Goal: Task Accomplishment & Management: Use online tool/utility

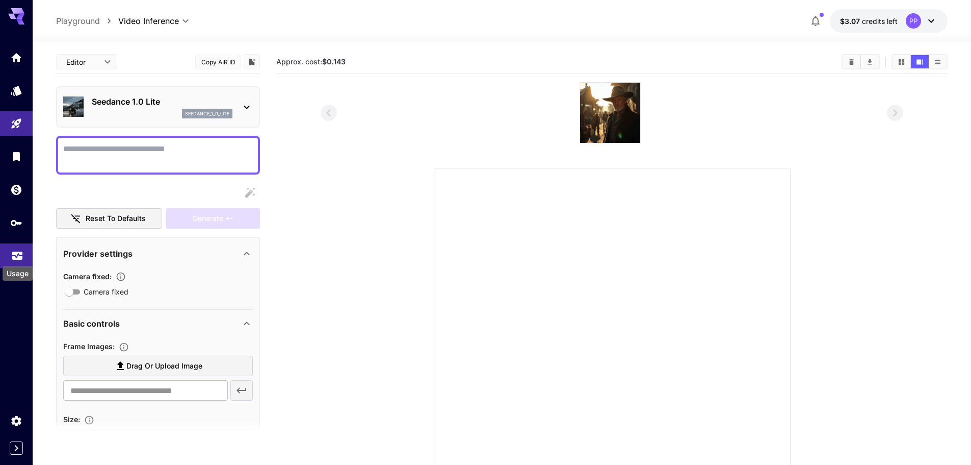
click at [16, 252] on icon "Usage" at bounding box center [17, 250] width 10 height 5
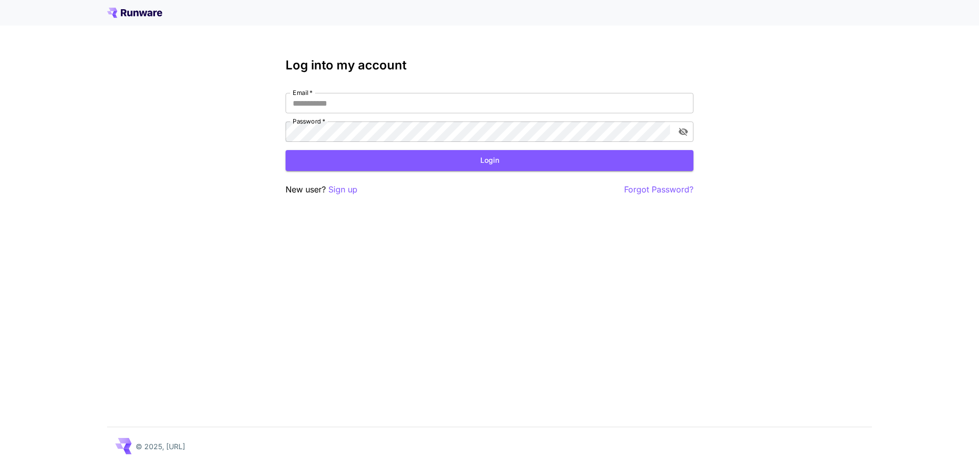
type input "**********"
click at [503, 163] on button "Login" at bounding box center [490, 160] width 408 height 21
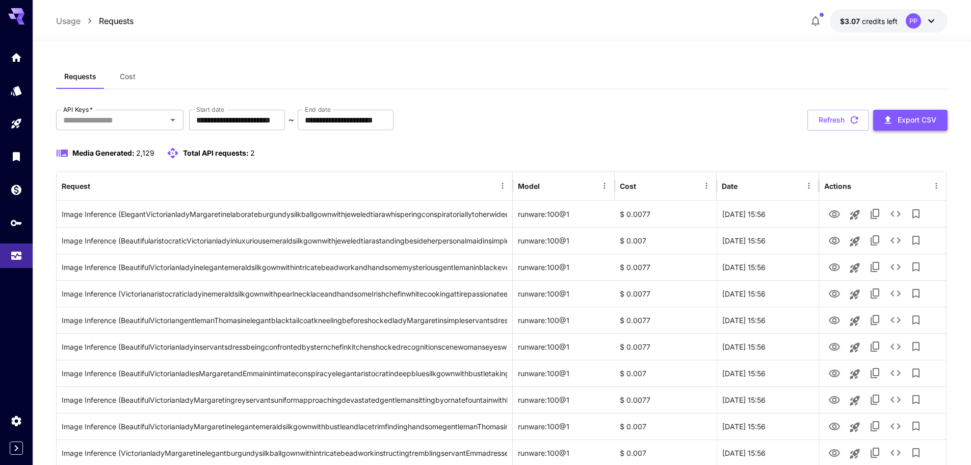
click at [908, 118] on button "Export CSV" at bounding box center [911, 120] width 74 height 21
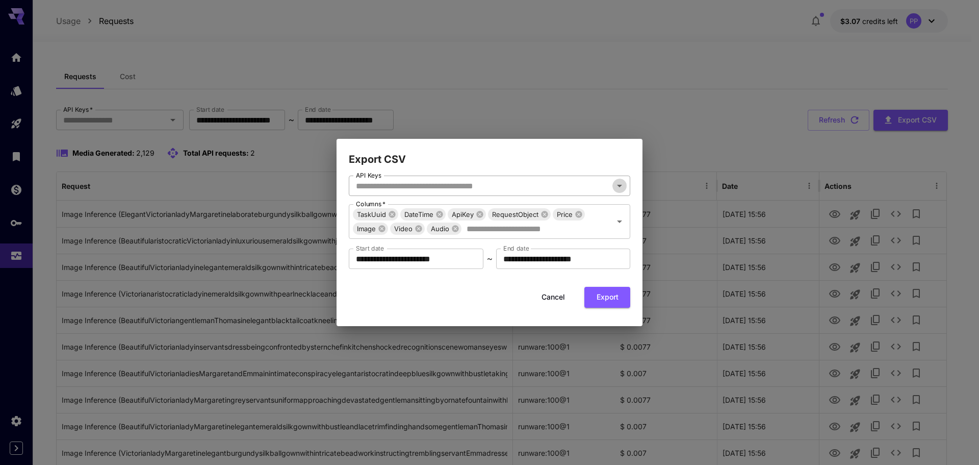
click at [621, 185] on icon "Open" at bounding box center [619, 186] width 12 height 12
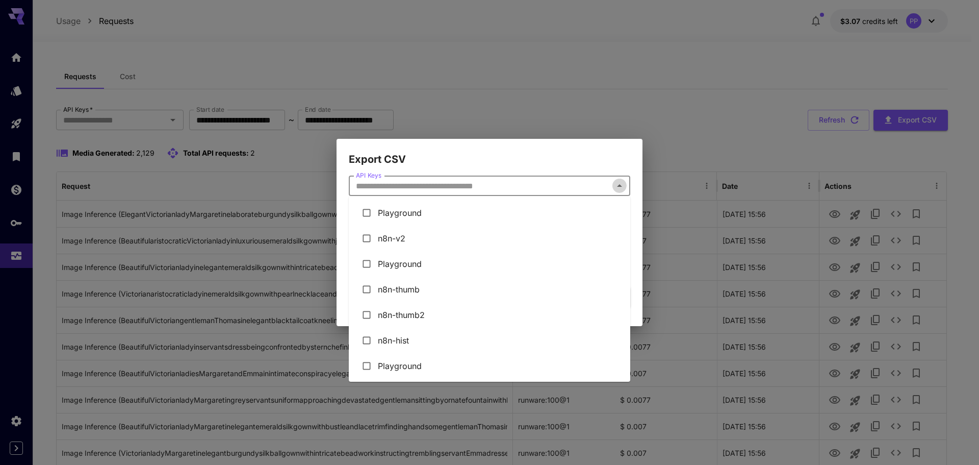
click at [621, 185] on icon "Close" at bounding box center [619, 186] width 12 height 12
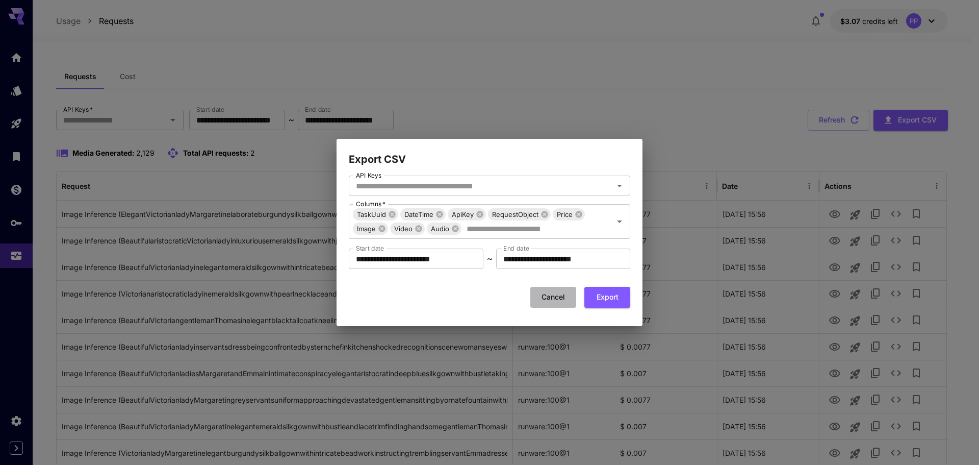
click at [554, 296] on button "Cancel" at bounding box center [553, 297] width 46 height 21
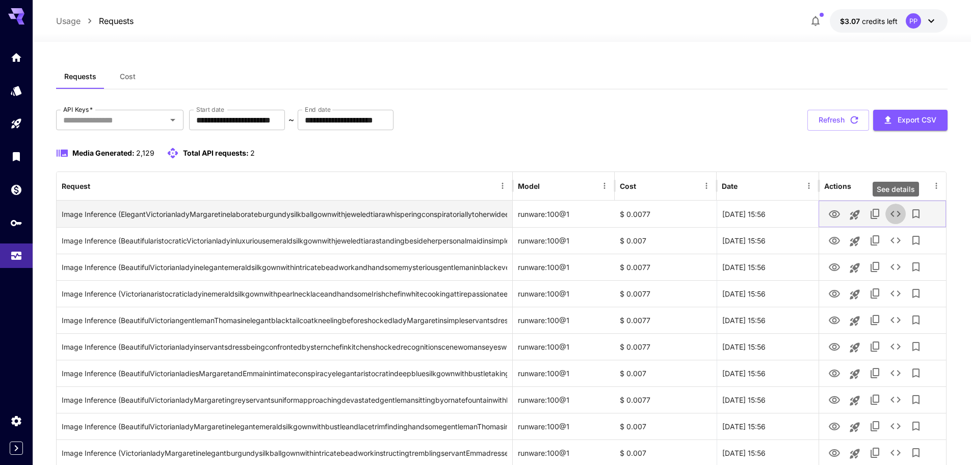
click at [898, 212] on icon "See details" at bounding box center [896, 214] width 12 height 12
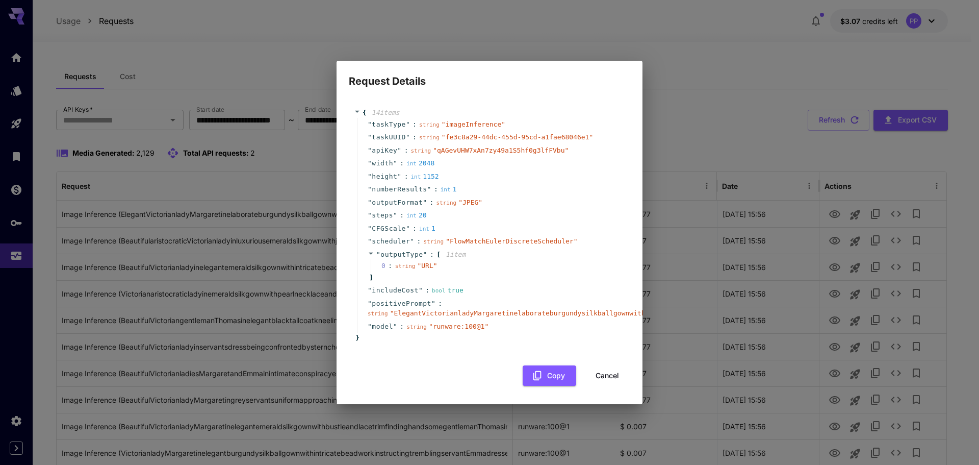
click at [616, 373] on button "Cancel" at bounding box center [607, 375] width 46 height 21
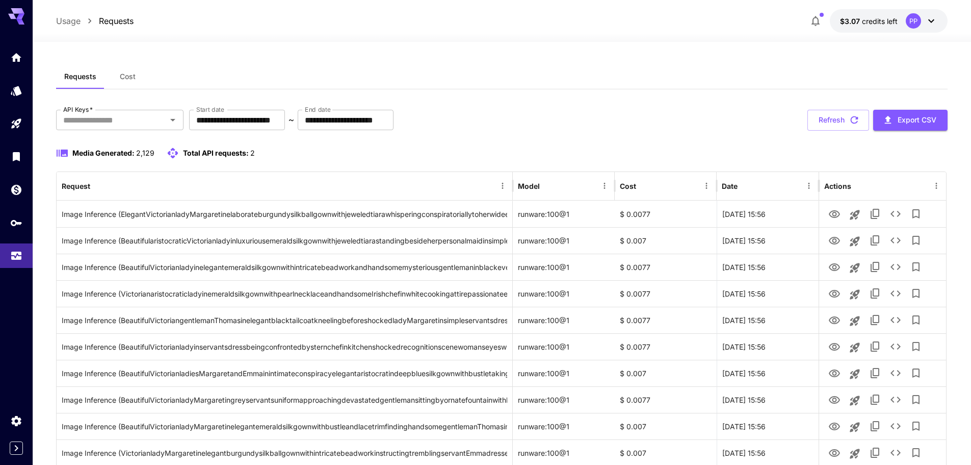
click at [131, 77] on span "Cost" at bounding box center [128, 76] width 16 height 9
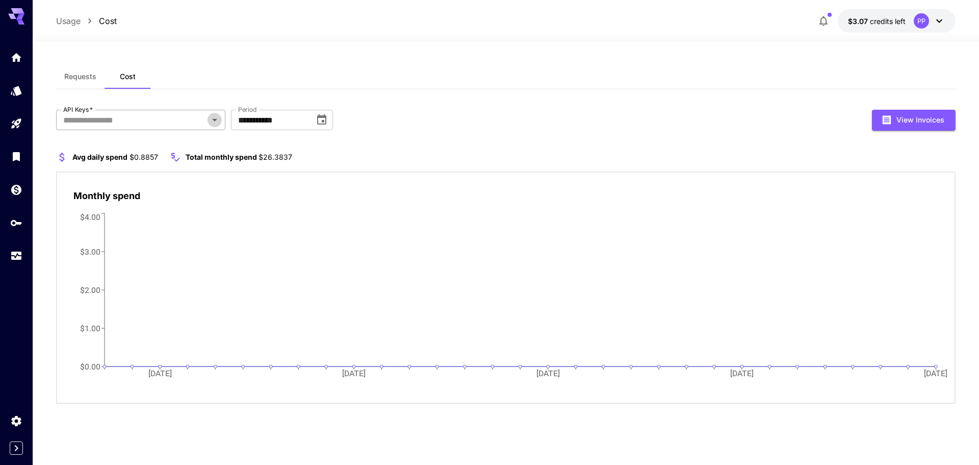
click at [215, 121] on icon "Open" at bounding box center [214, 120] width 5 height 3
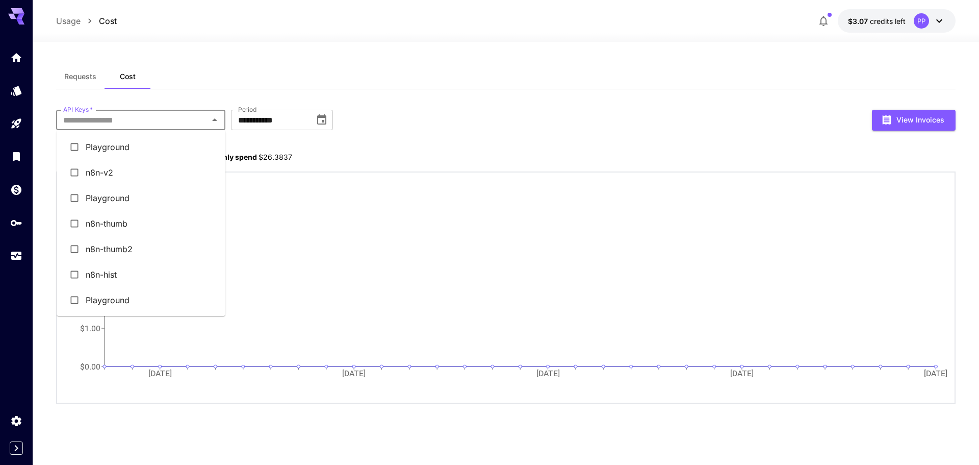
click at [101, 171] on li "n8n-v2" at bounding box center [141, 172] width 169 height 25
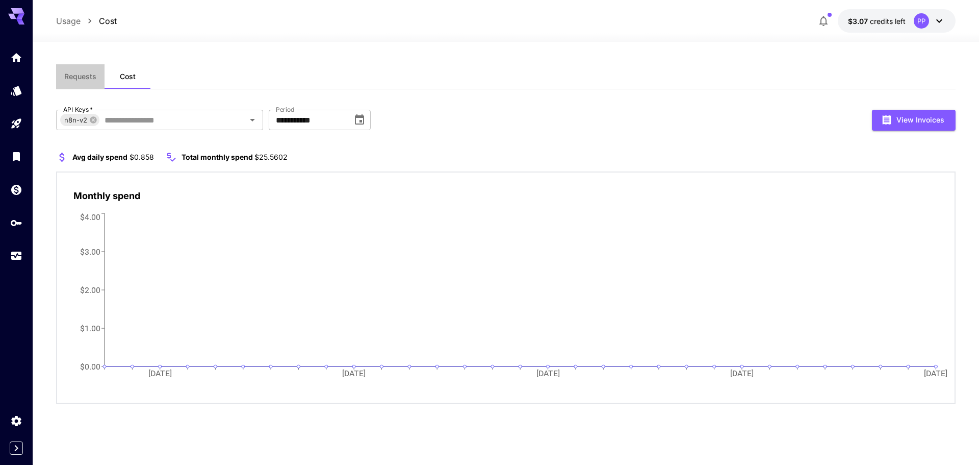
click at [79, 75] on span "Requests" at bounding box center [80, 76] width 32 height 9
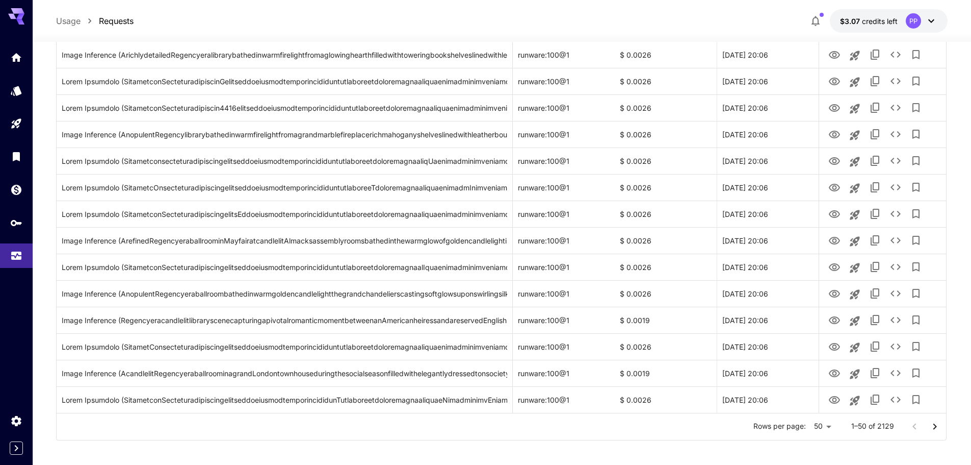
scroll to position [1120, 0]
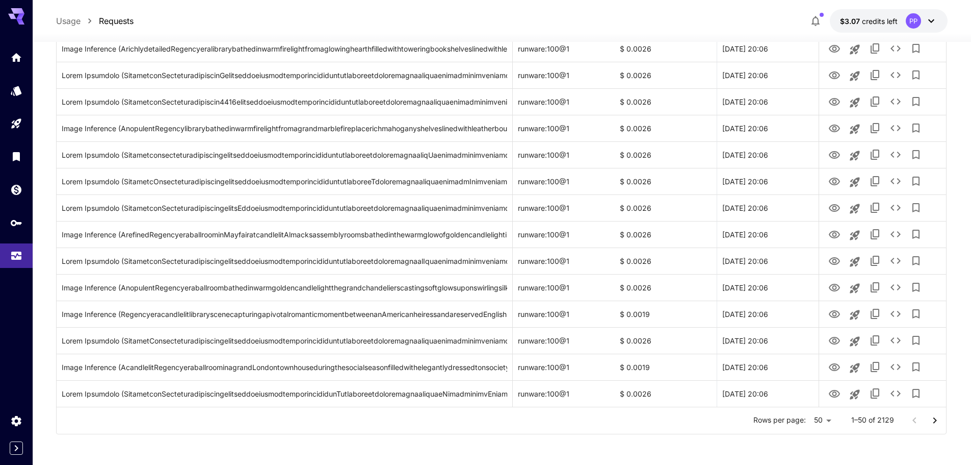
click at [935, 421] on icon "Go to next page" at bounding box center [936, 420] width 4 height 6
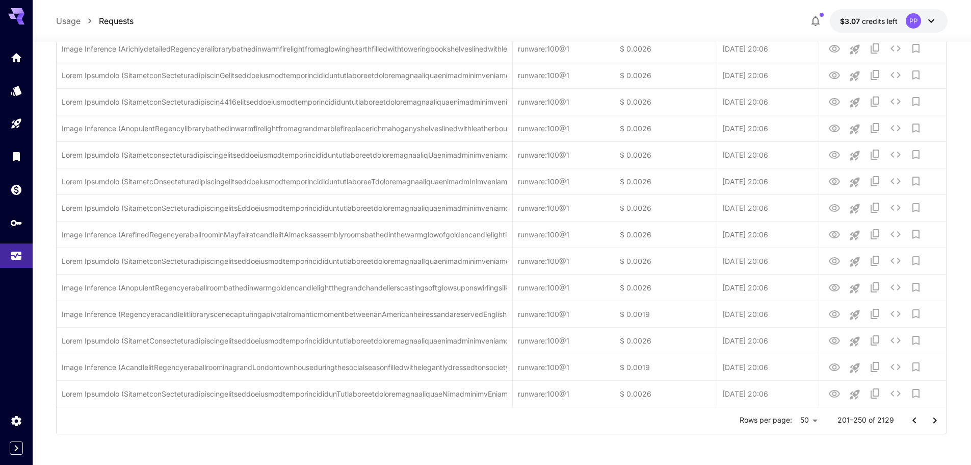
click at [935, 421] on icon "Go to next page" at bounding box center [936, 420] width 4 height 6
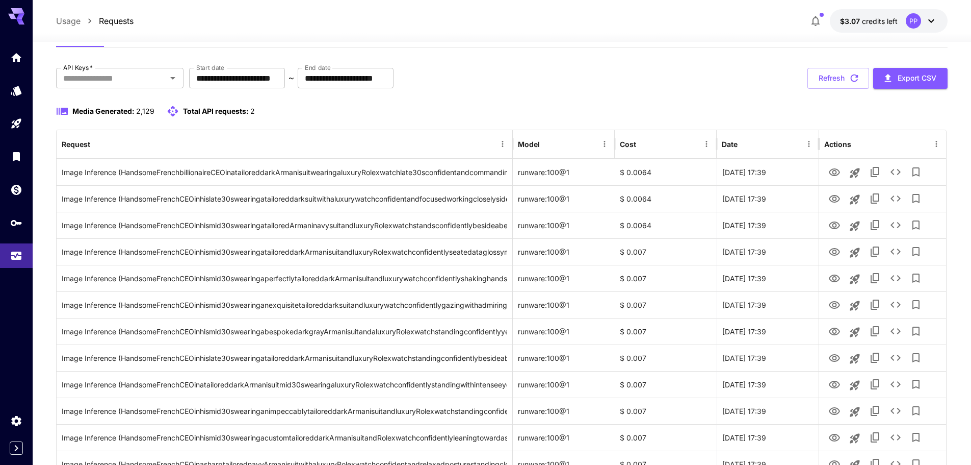
scroll to position [0, 0]
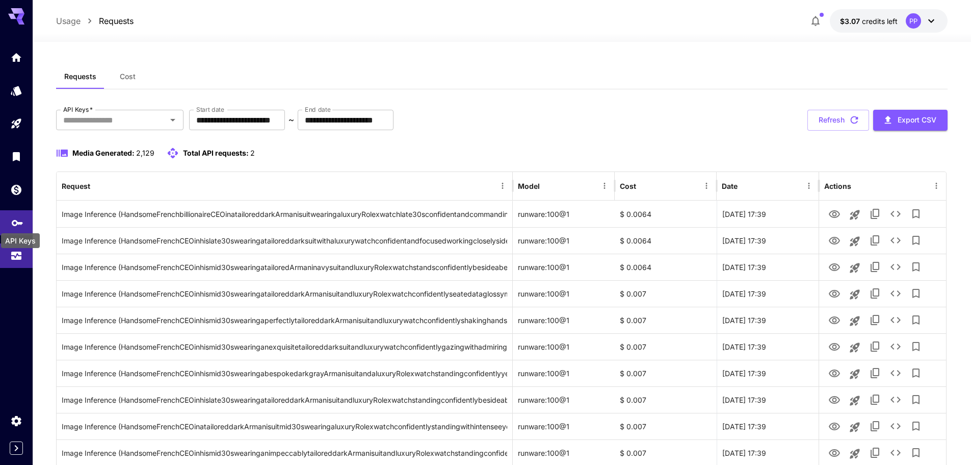
click at [14, 225] on icon "API Keys" at bounding box center [17, 219] width 12 height 12
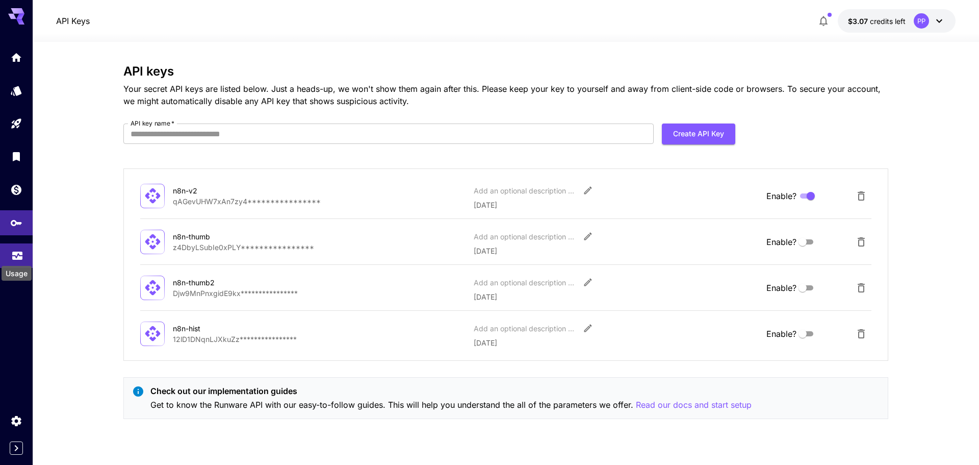
click at [15, 255] on icon "Usage" at bounding box center [17, 253] width 10 height 5
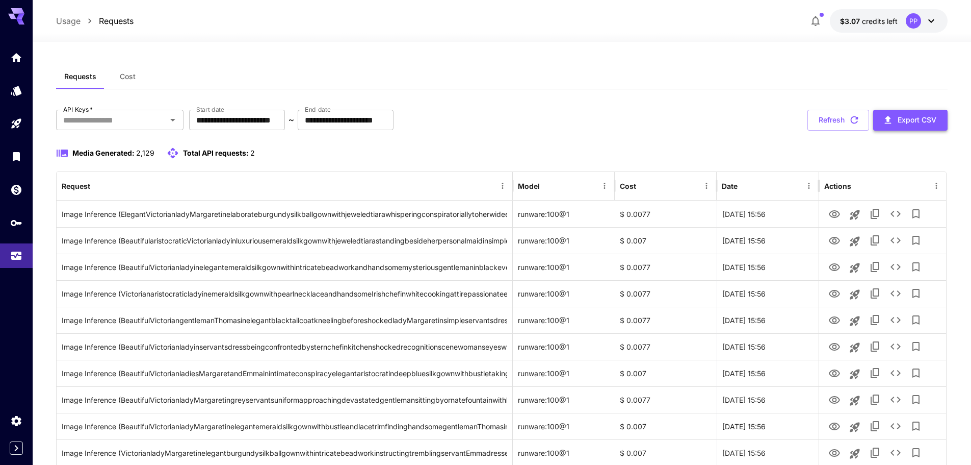
click at [931, 116] on button "Export CSV" at bounding box center [911, 120] width 74 height 21
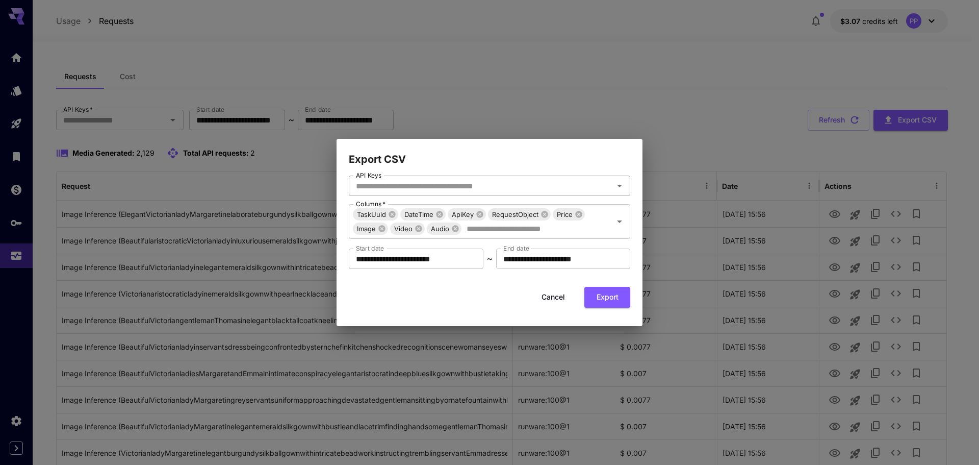
click at [625, 189] on icon "Open" at bounding box center [619, 186] width 12 height 12
click at [389, 258] on input "**********" at bounding box center [416, 258] width 135 height 20
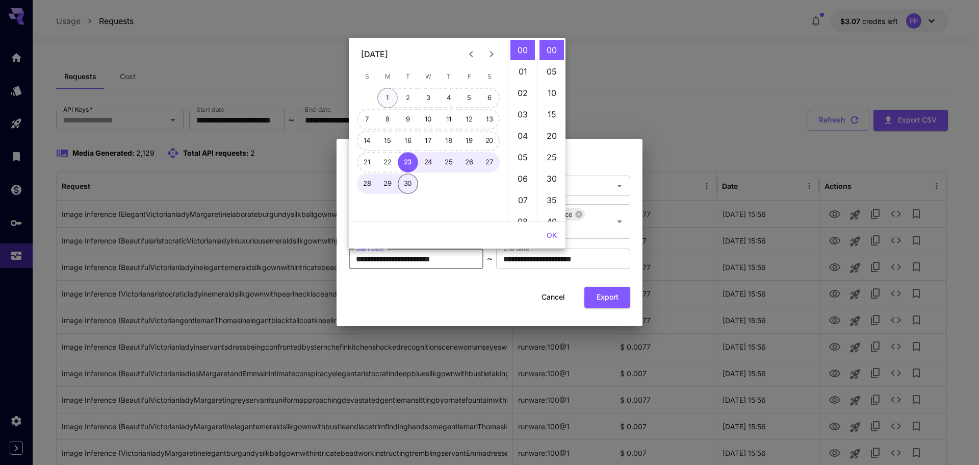
click at [389, 95] on button "1" at bounding box center [387, 98] width 20 height 20
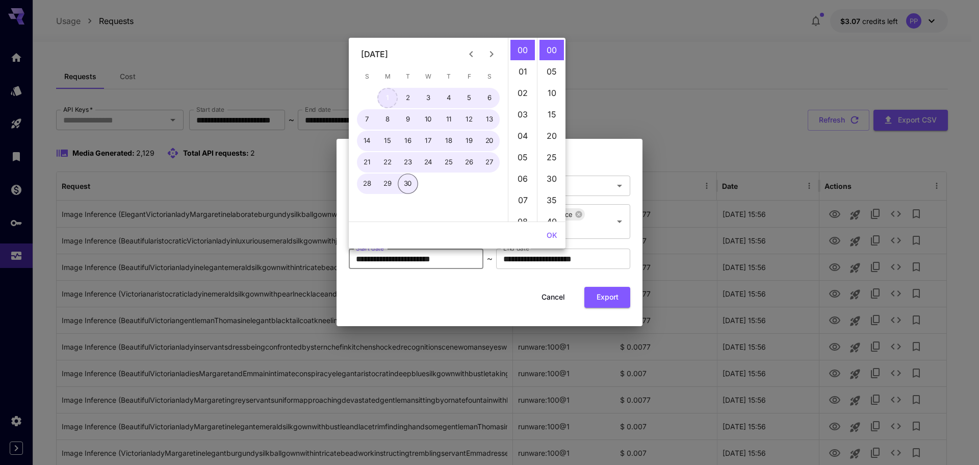
type input "**********"
click at [607, 301] on button "Export" at bounding box center [607, 297] width 46 height 21
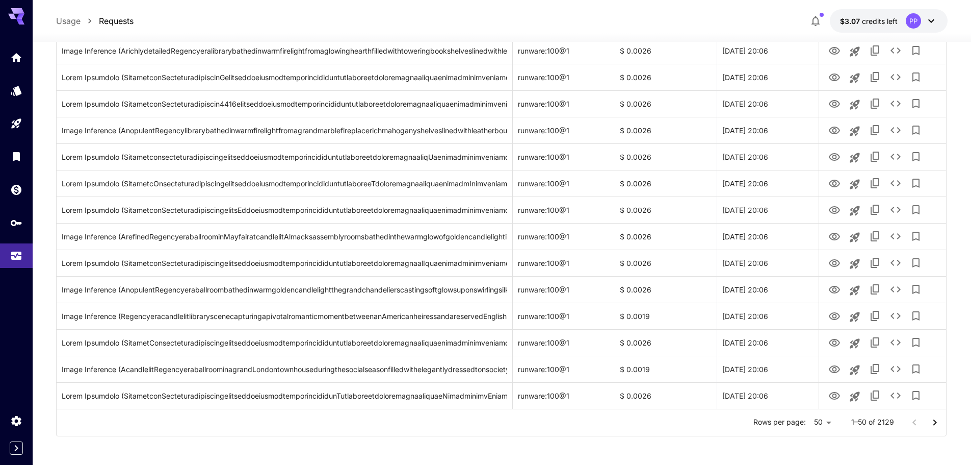
scroll to position [1120, 0]
click at [935, 421] on icon "Go to next page" at bounding box center [936, 420] width 4 height 6
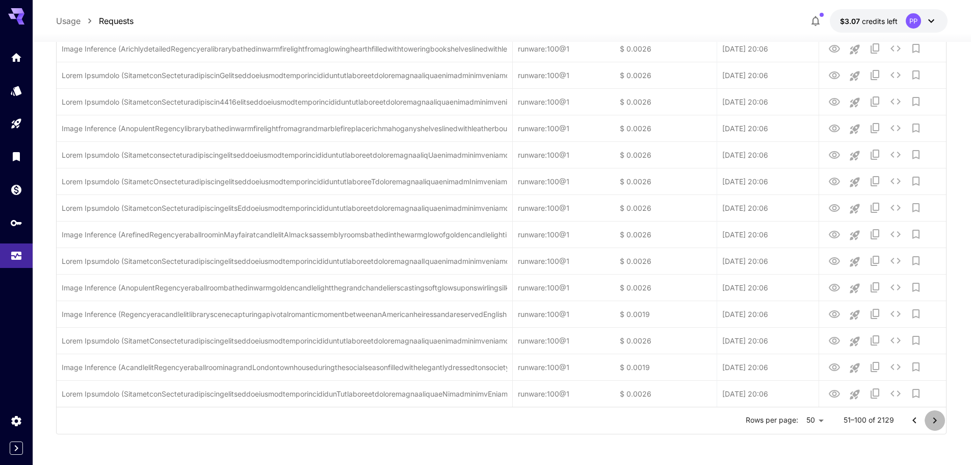
click at [935, 421] on icon "Go to next page" at bounding box center [936, 420] width 4 height 6
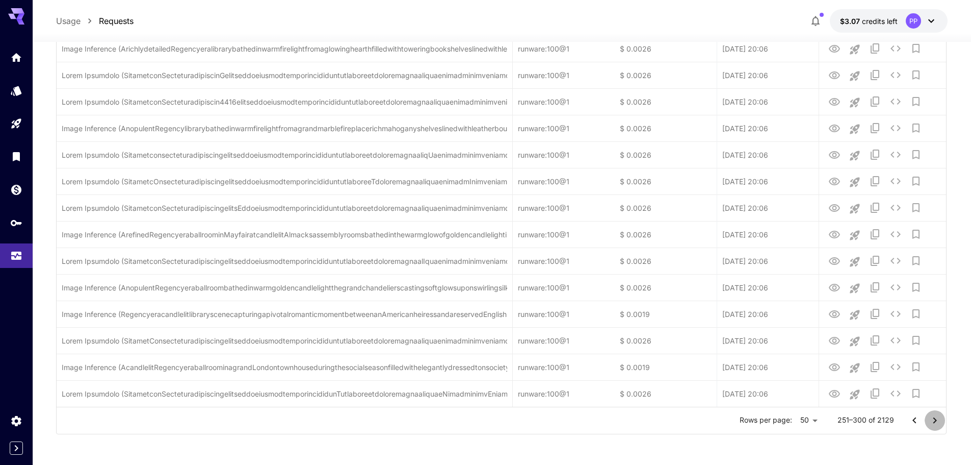
click at [935, 421] on icon "Go to next page" at bounding box center [936, 420] width 4 height 6
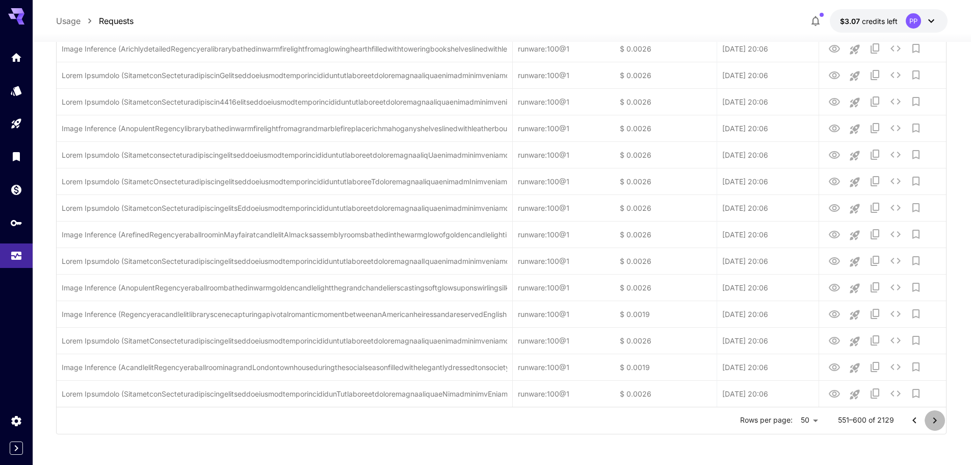
click at [935, 421] on icon "Go to next page" at bounding box center [936, 420] width 4 height 6
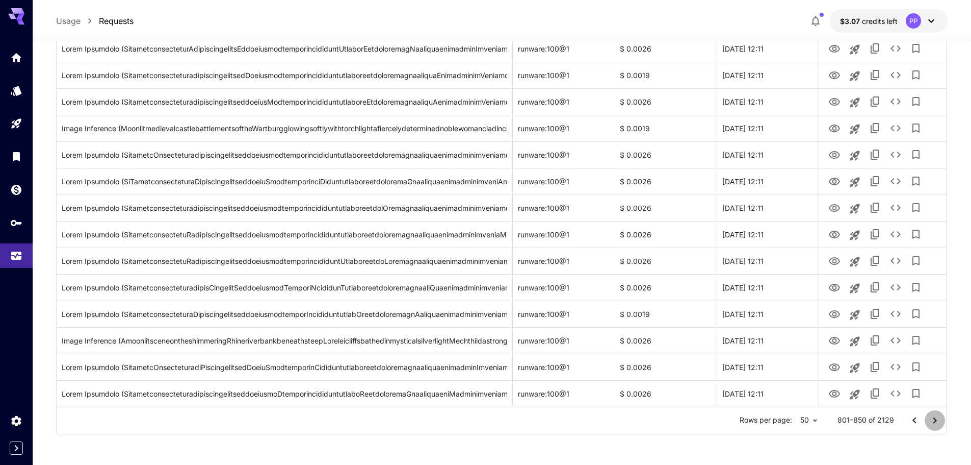
click at [935, 421] on icon "Go to next page" at bounding box center [936, 420] width 4 height 6
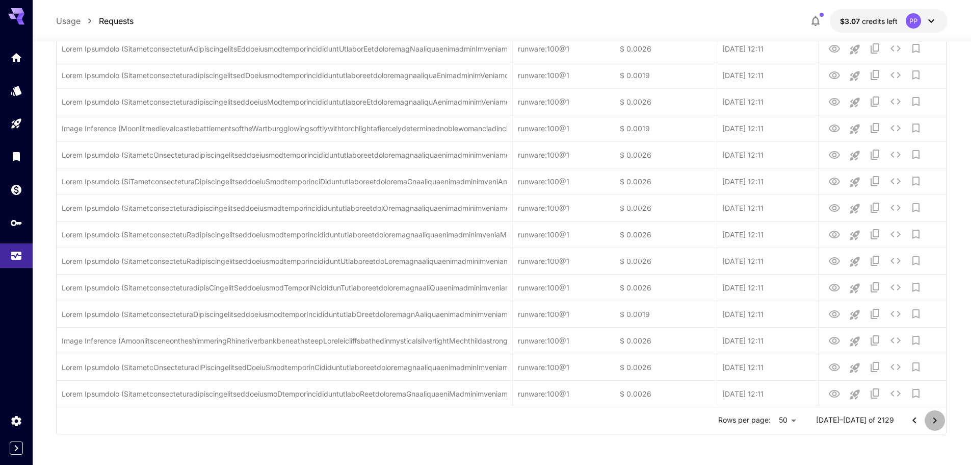
click at [935, 421] on icon "Go to next page" at bounding box center [936, 420] width 4 height 6
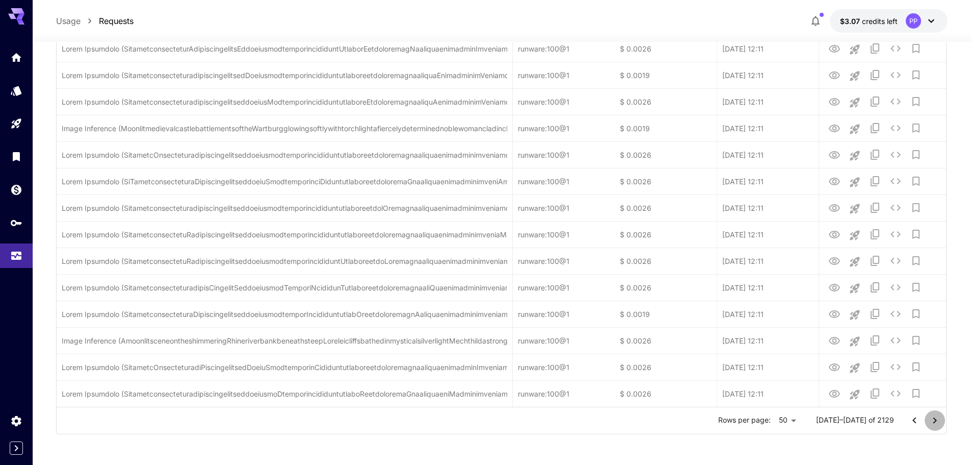
click at [935, 421] on icon "Go to next page" at bounding box center [936, 420] width 4 height 6
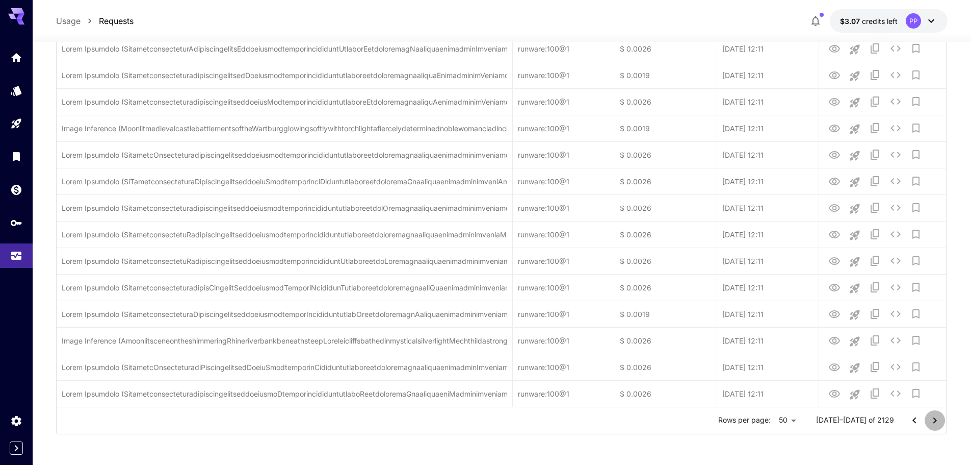
click at [935, 421] on icon "Go to next page" at bounding box center [936, 420] width 4 height 6
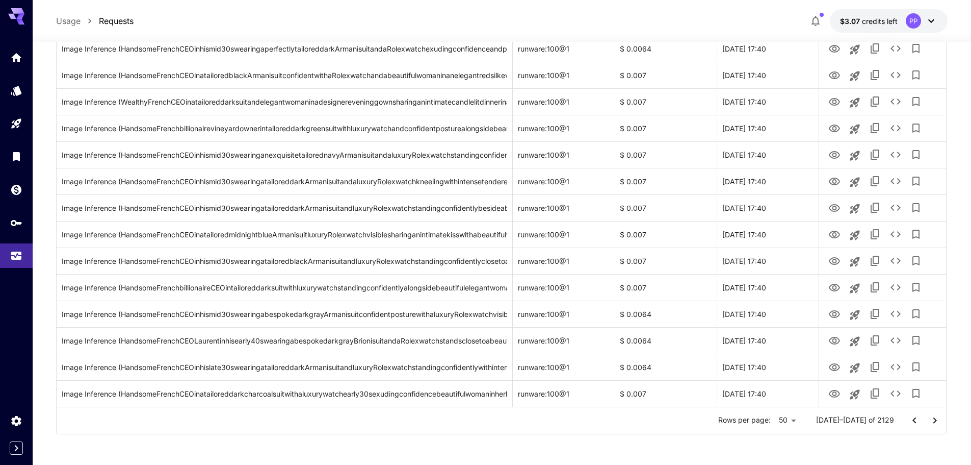
click at [935, 421] on icon "Go to next page" at bounding box center [936, 420] width 4 height 6
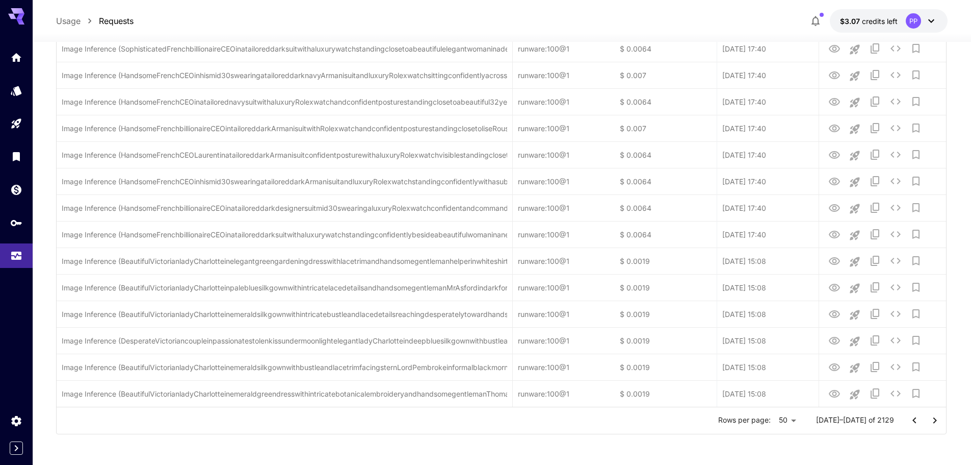
click at [935, 421] on icon "Go to next page" at bounding box center [936, 420] width 4 height 6
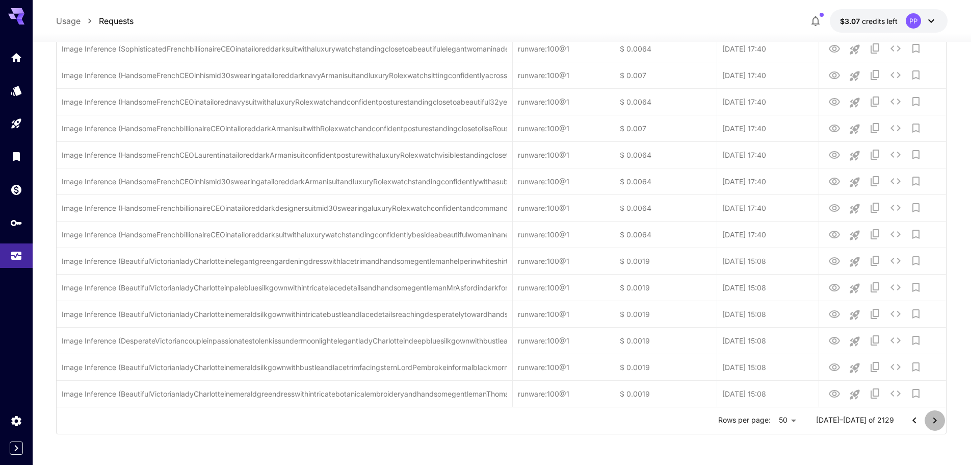
click at [935, 421] on icon "Go to next page" at bounding box center [936, 420] width 4 height 6
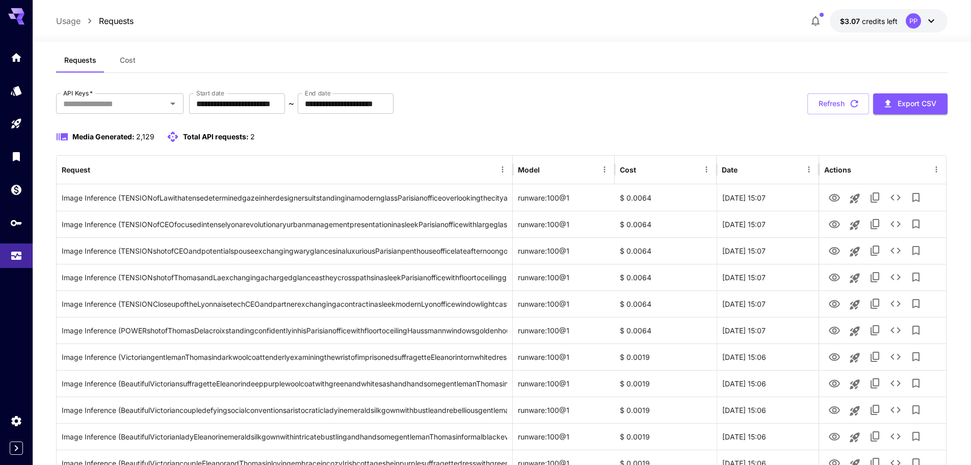
scroll to position [0, 0]
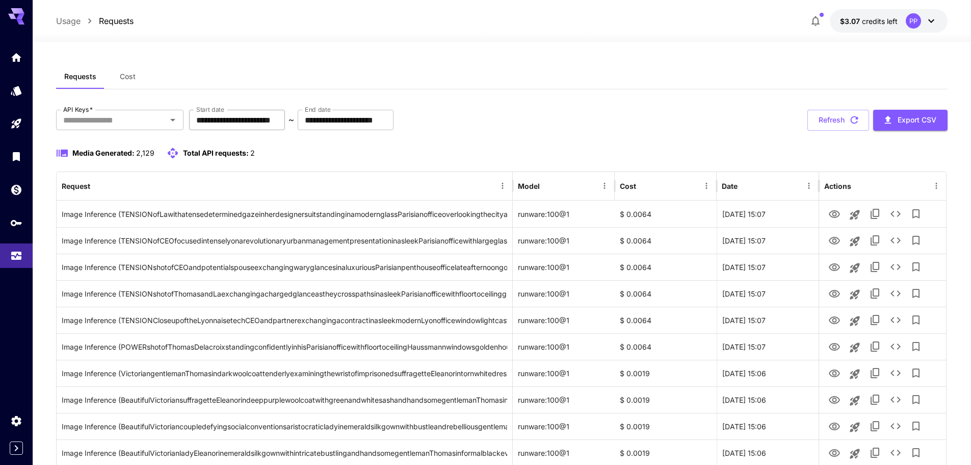
click at [231, 118] on input "**********" at bounding box center [237, 120] width 96 height 20
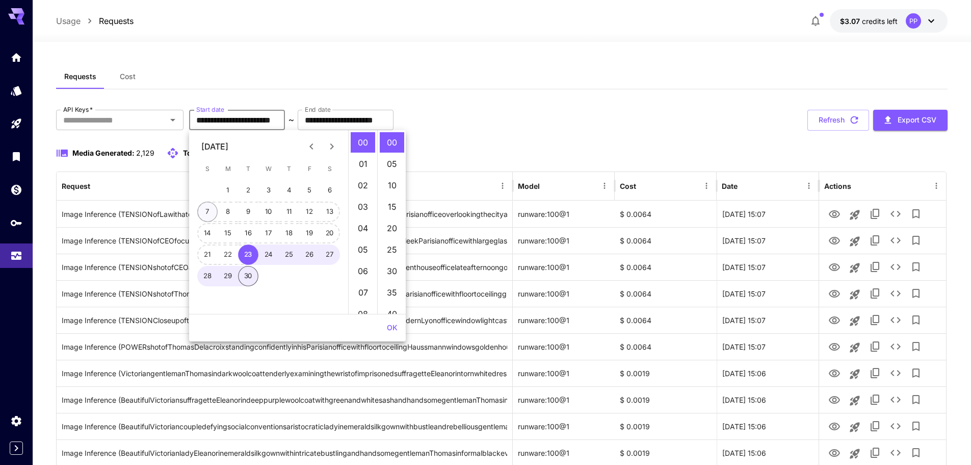
click at [209, 212] on button "7" at bounding box center [207, 211] width 20 height 20
type input "**********"
click at [365, 120] on input "**********" at bounding box center [346, 120] width 96 height 20
click at [311, 146] on icon "Previous month" at bounding box center [312, 146] width 4 height 6
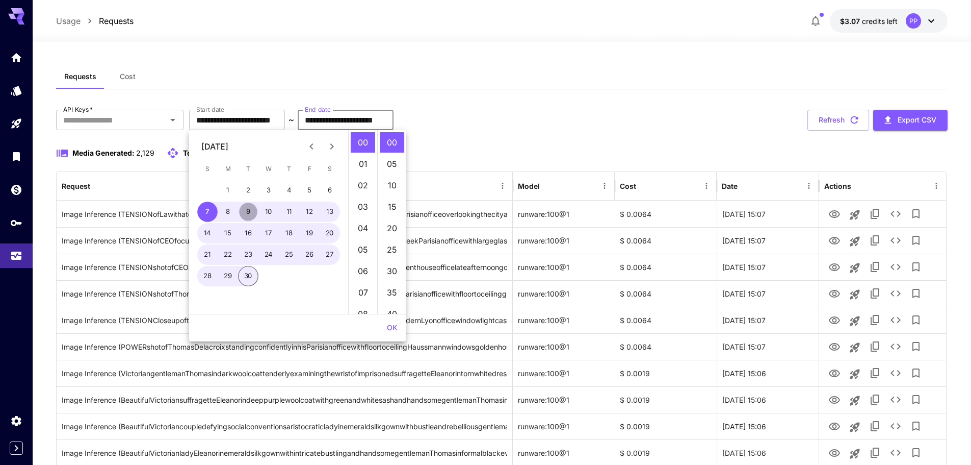
click at [248, 212] on button "9" at bounding box center [248, 211] width 20 height 20
type input "**********"
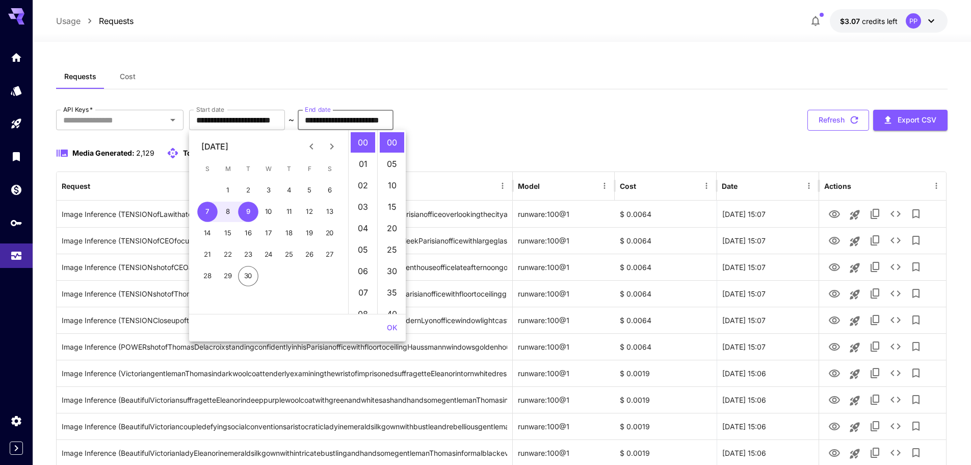
click at [836, 123] on button "Refresh" at bounding box center [839, 120] width 62 height 21
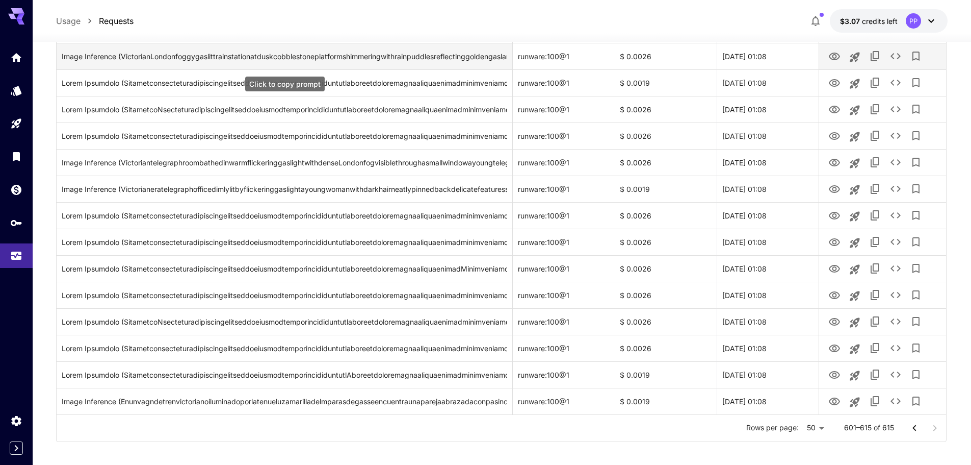
scroll to position [192, 0]
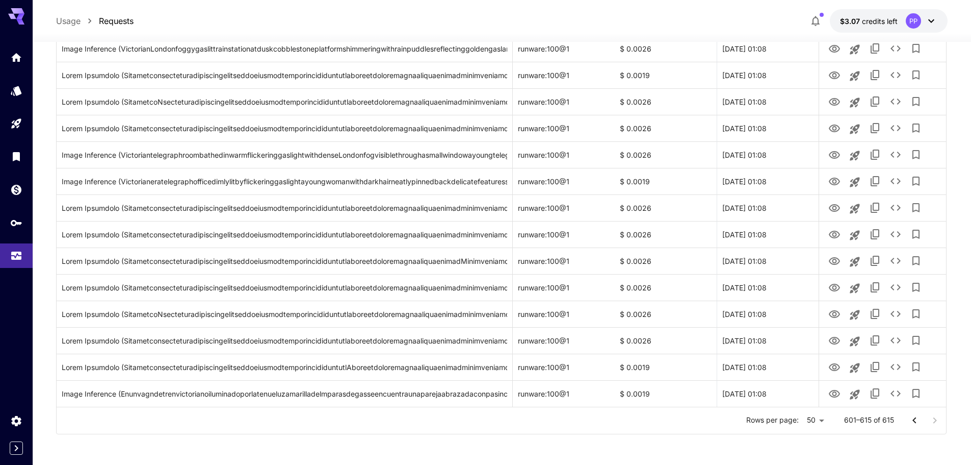
click at [915, 423] on icon "Go to previous page" at bounding box center [915, 420] width 12 height 12
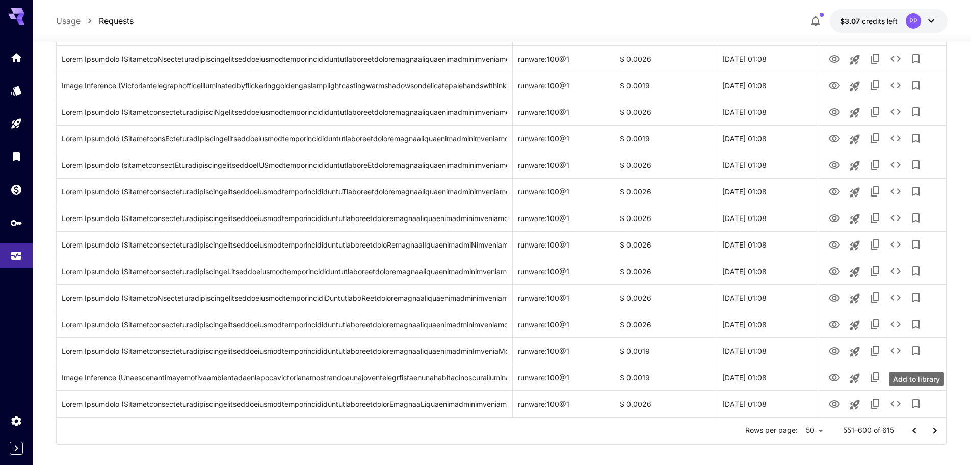
scroll to position [1120, 0]
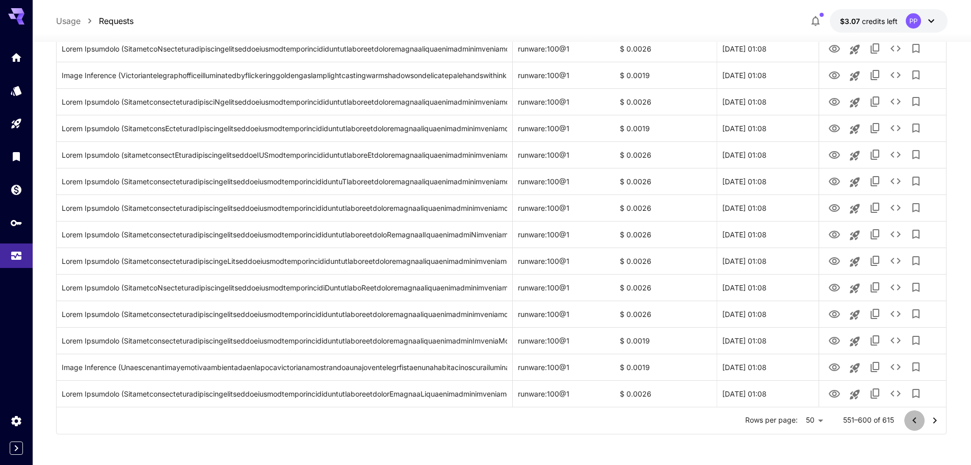
click at [915, 424] on icon "Go to previous page" at bounding box center [915, 420] width 12 height 12
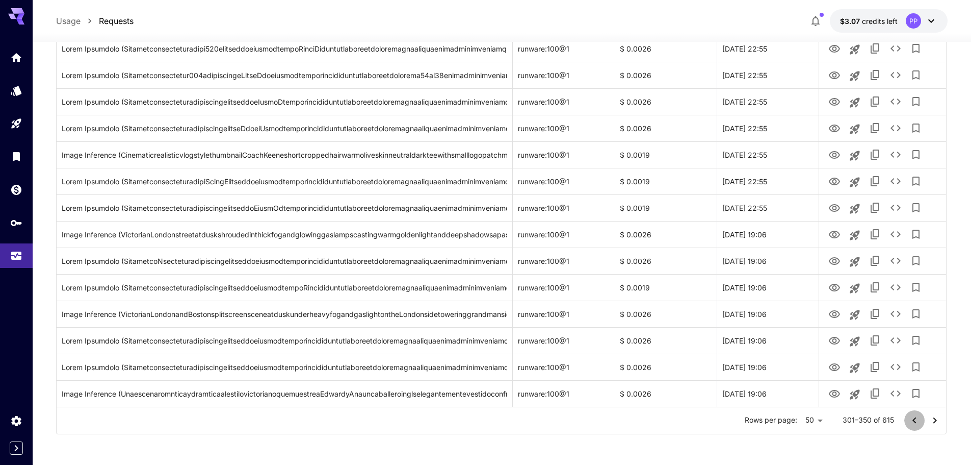
click at [915, 424] on icon "Go to previous page" at bounding box center [915, 420] width 12 height 12
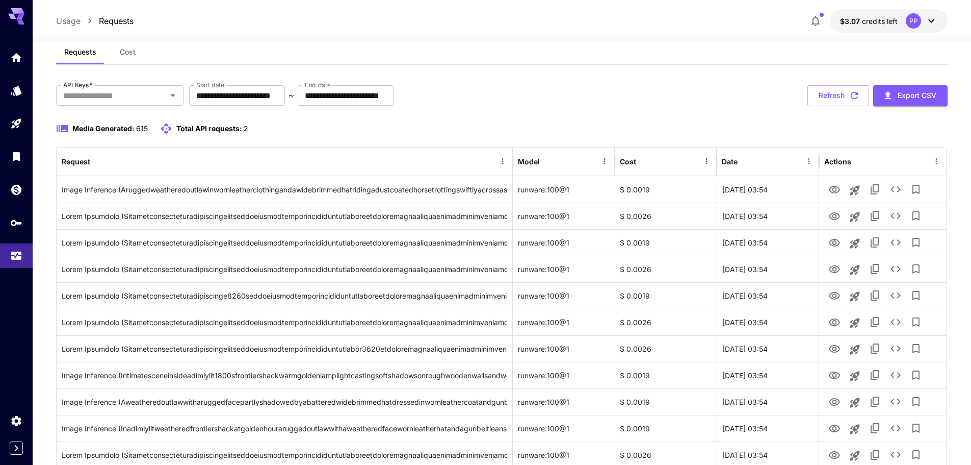
scroll to position [0, 0]
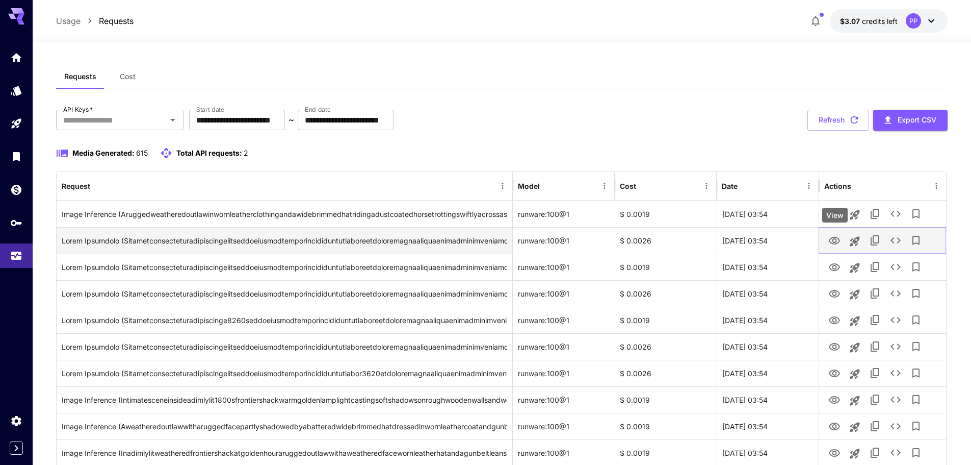
click at [832, 238] on icon "View" at bounding box center [834, 241] width 11 height 8
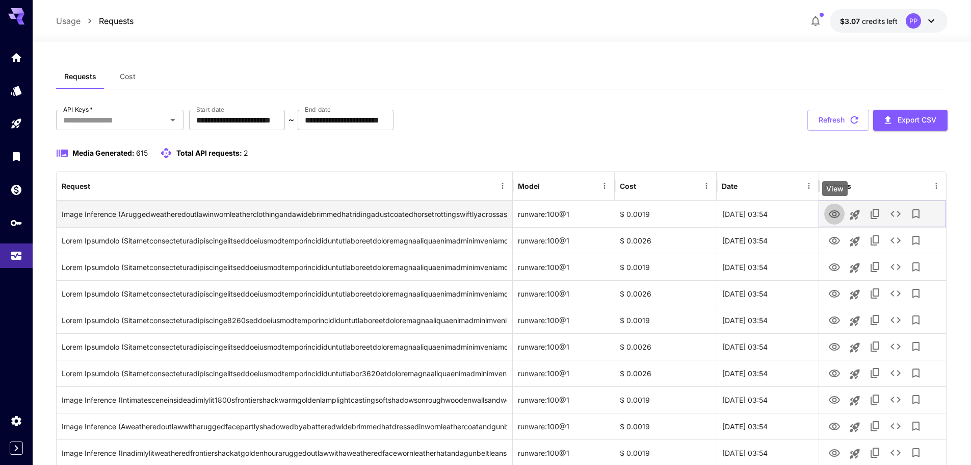
click at [835, 213] on icon "View" at bounding box center [835, 214] width 12 height 12
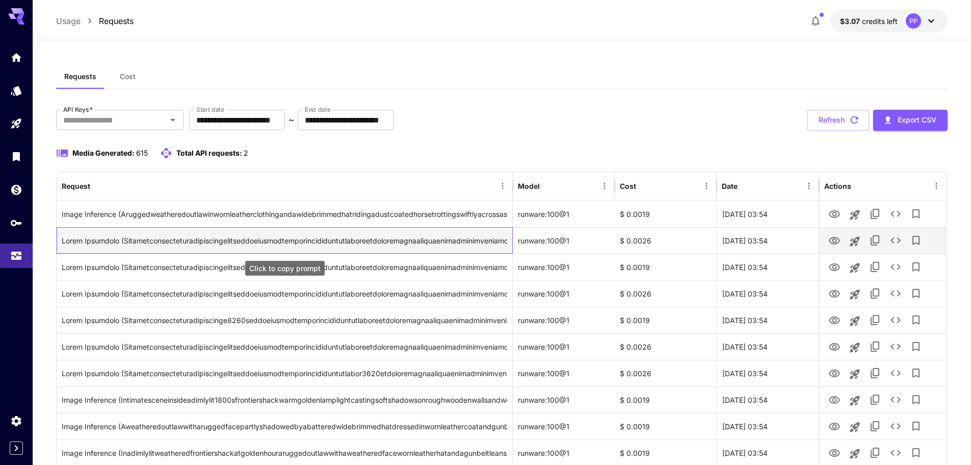
click at [343, 241] on div "Click to copy prompt" at bounding box center [285, 240] width 446 height 26
